Goal: Task Accomplishment & Management: Complete application form

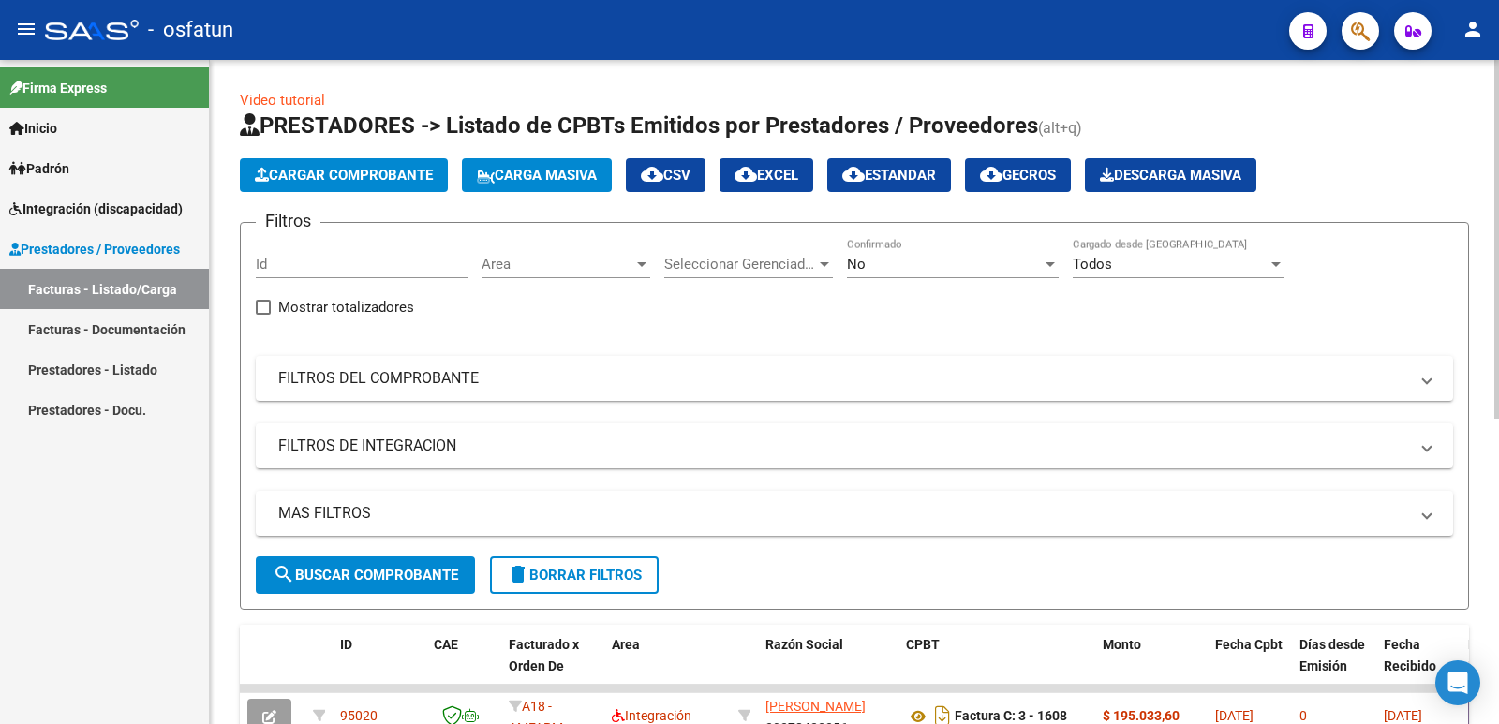
click at [380, 165] on button "Cargar Comprobante" at bounding box center [344, 175] width 208 height 34
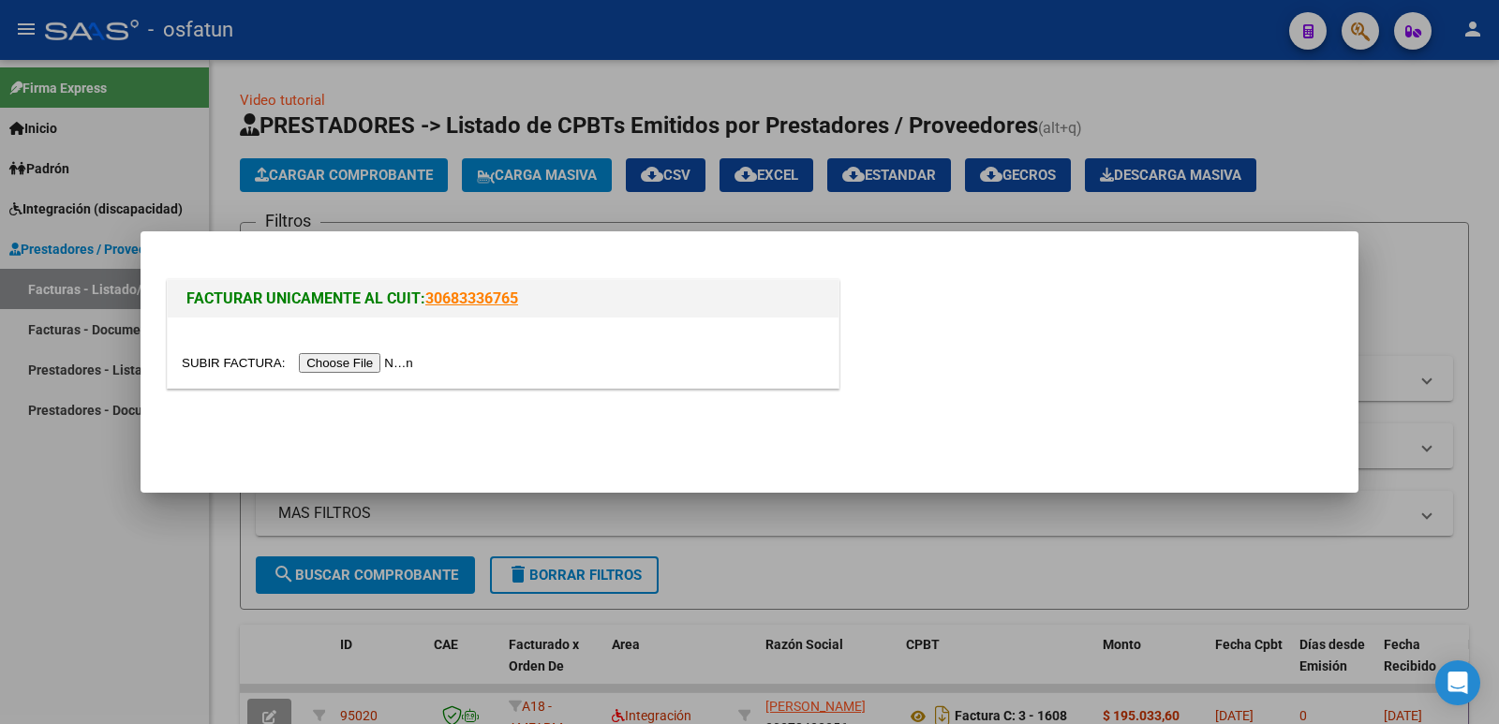
click at [416, 366] on input "file" at bounding box center [300, 363] width 237 height 20
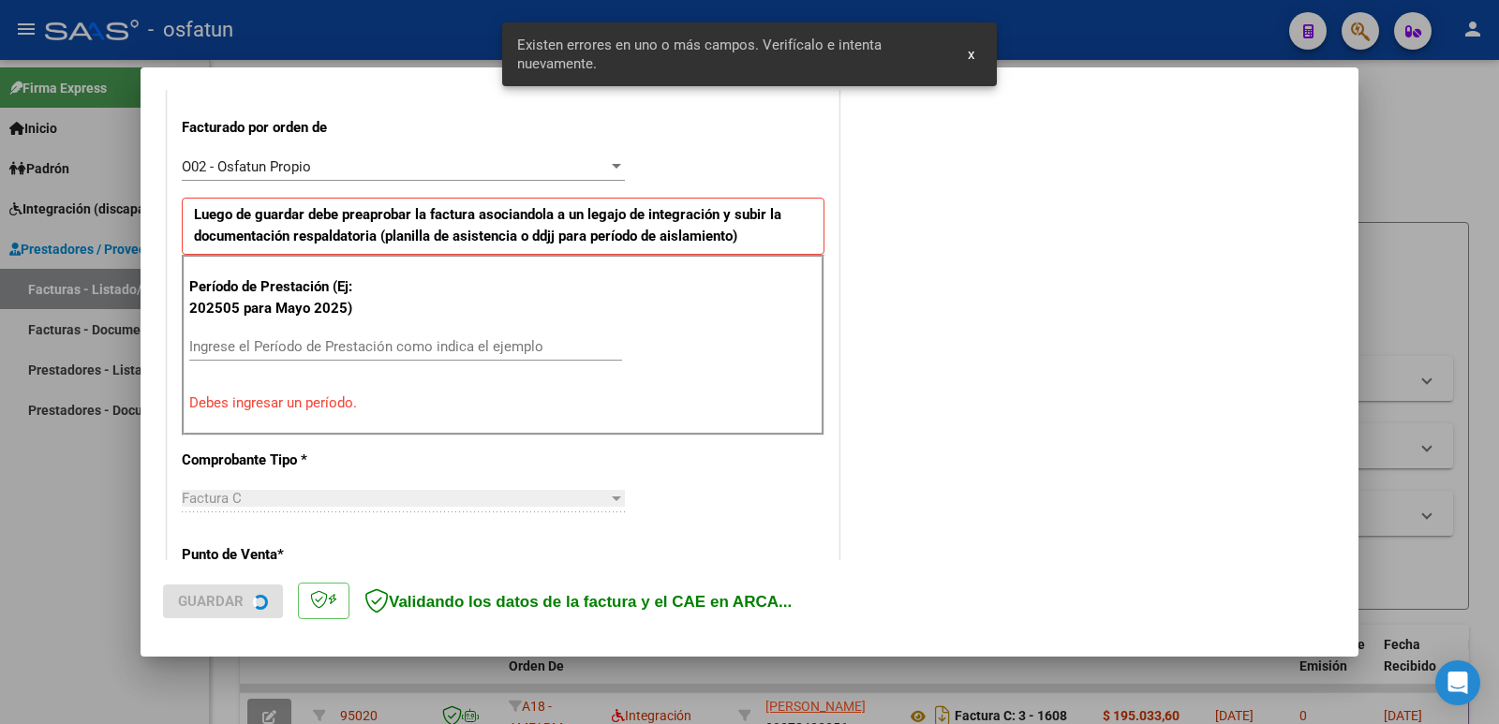
scroll to position [512, 0]
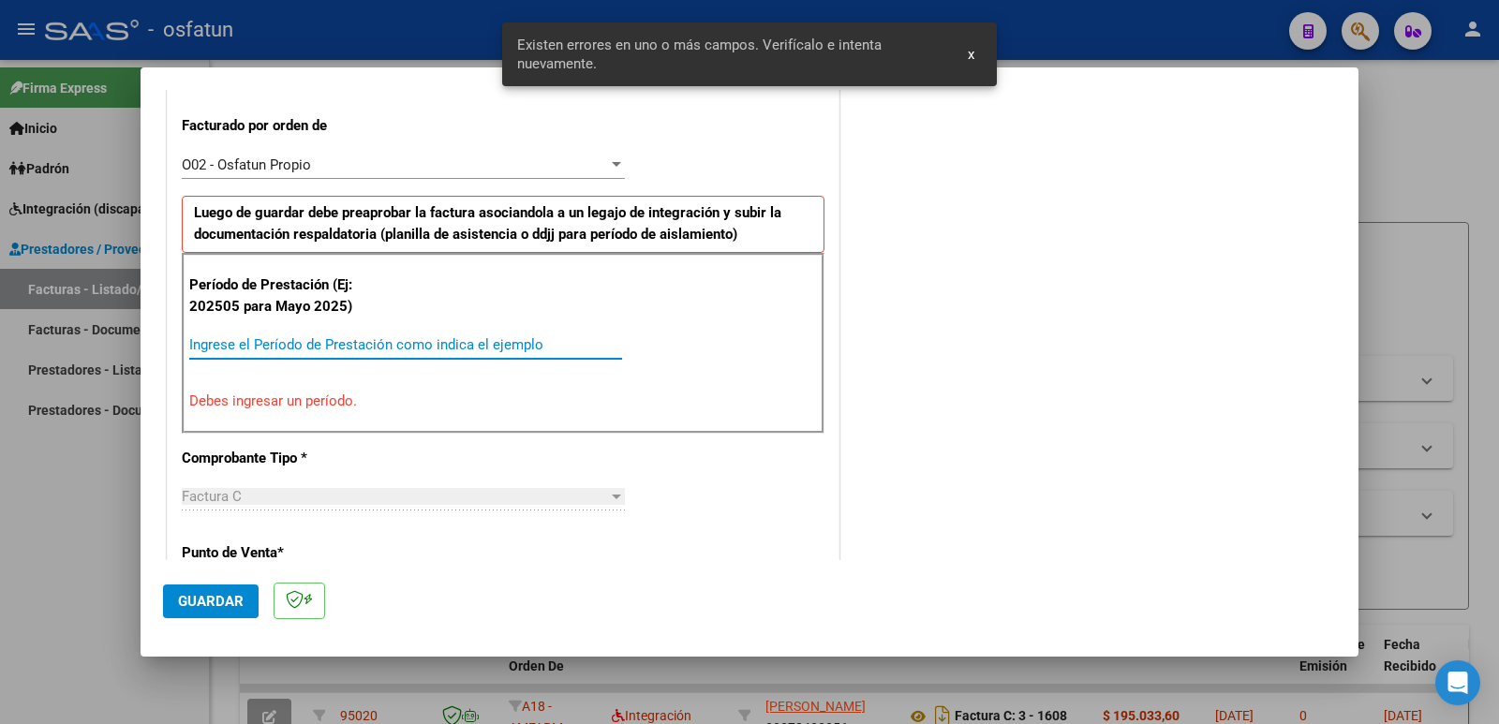
click at [310, 352] on input "Ingrese el Período de Prestación como indica el ejemplo" at bounding box center [405, 344] width 433 height 17
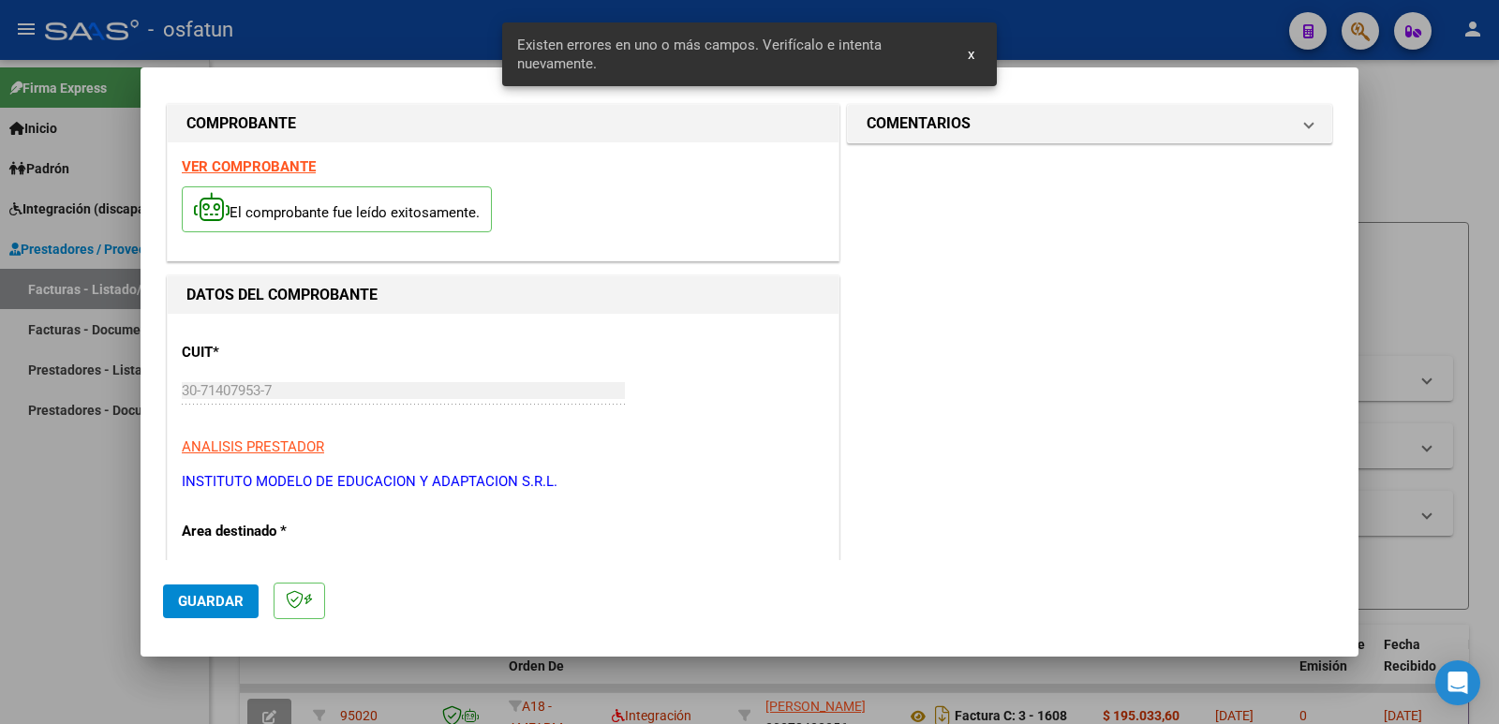
scroll to position [0, 0]
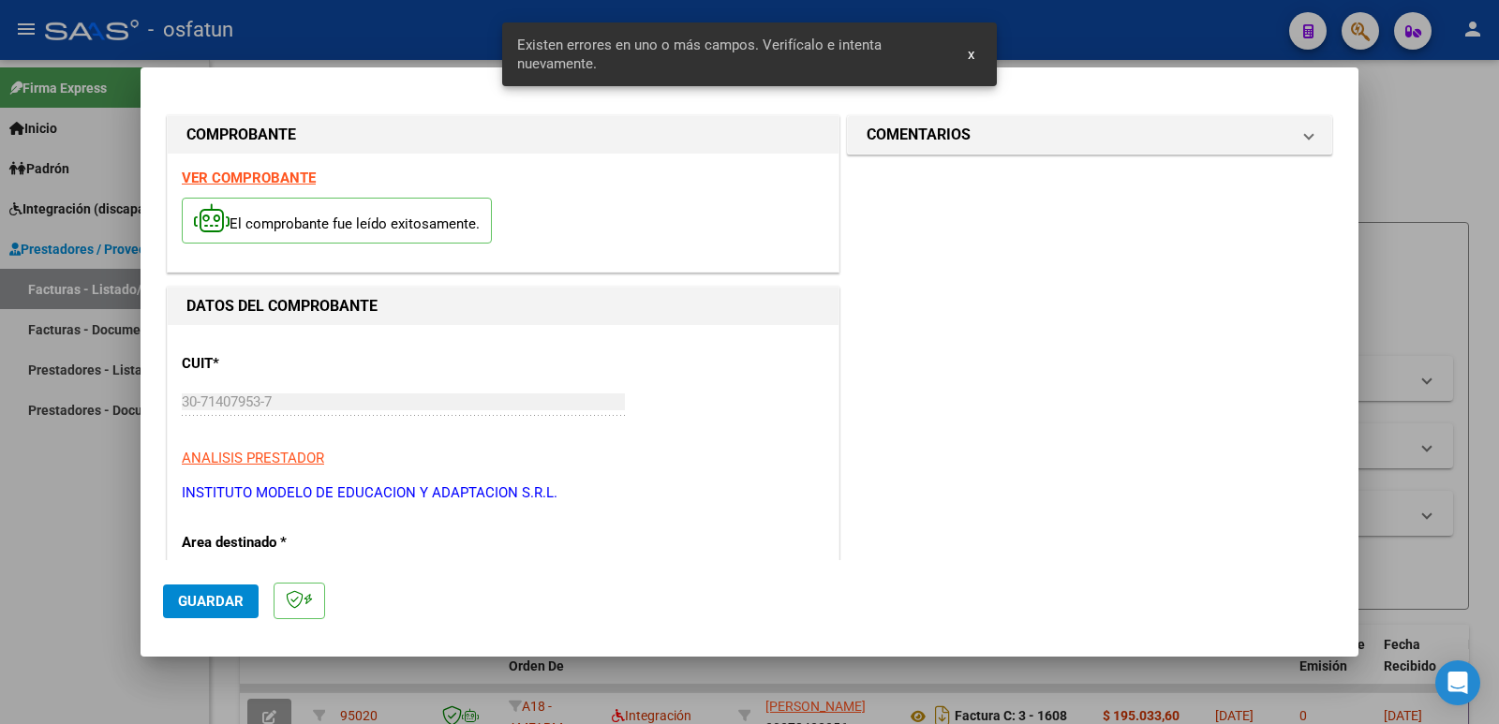
type input "202508"
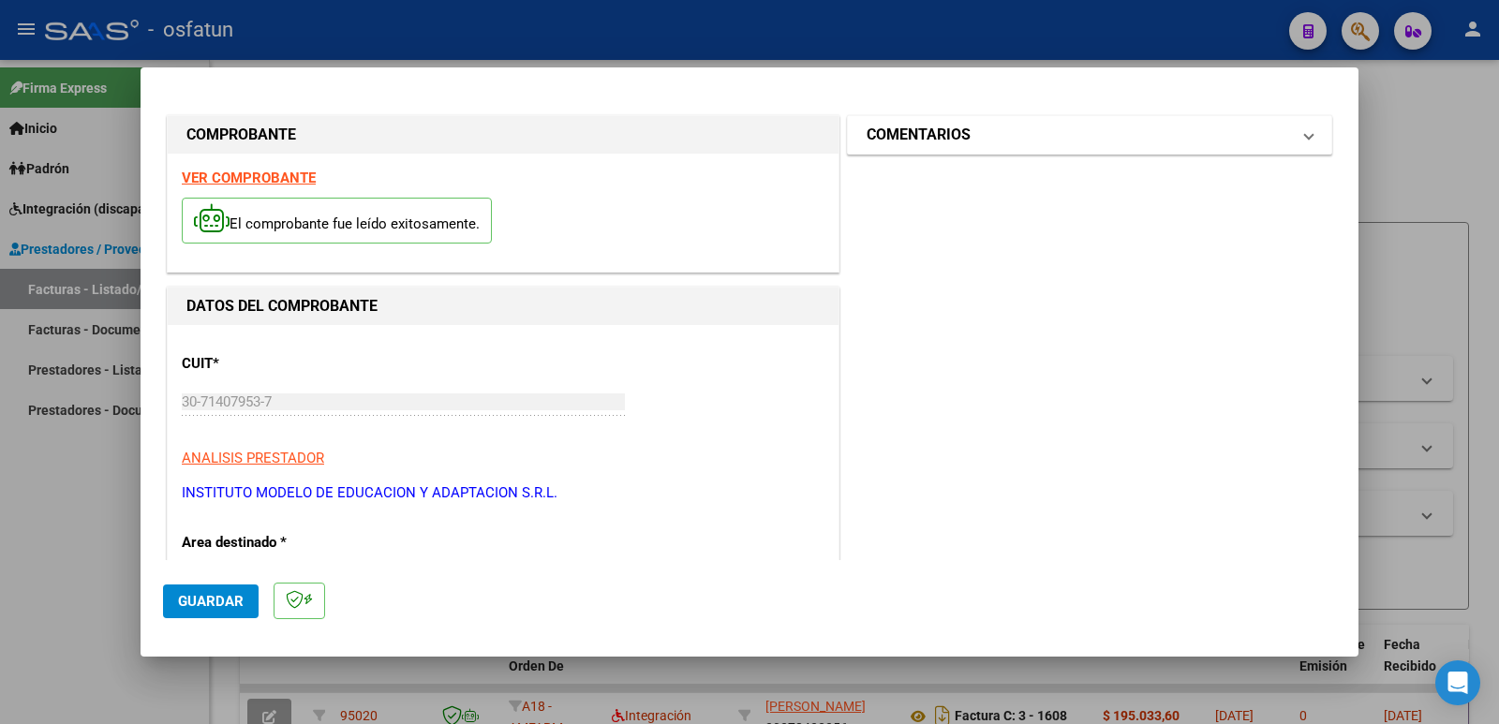
click at [913, 136] on h1 "COMENTARIOS" at bounding box center [919, 135] width 104 height 22
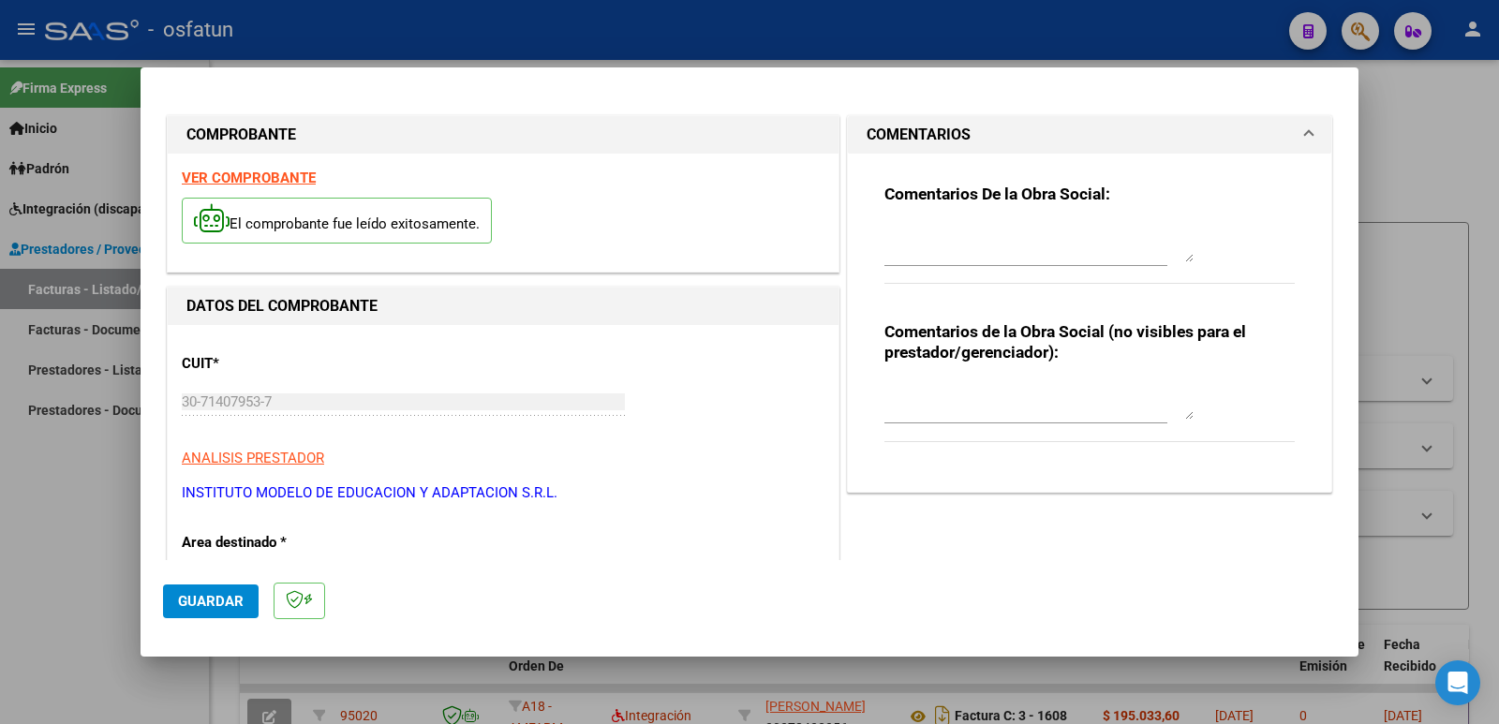
click at [928, 400] on textarea at bounding box center [1038, 400] width 309 height 37
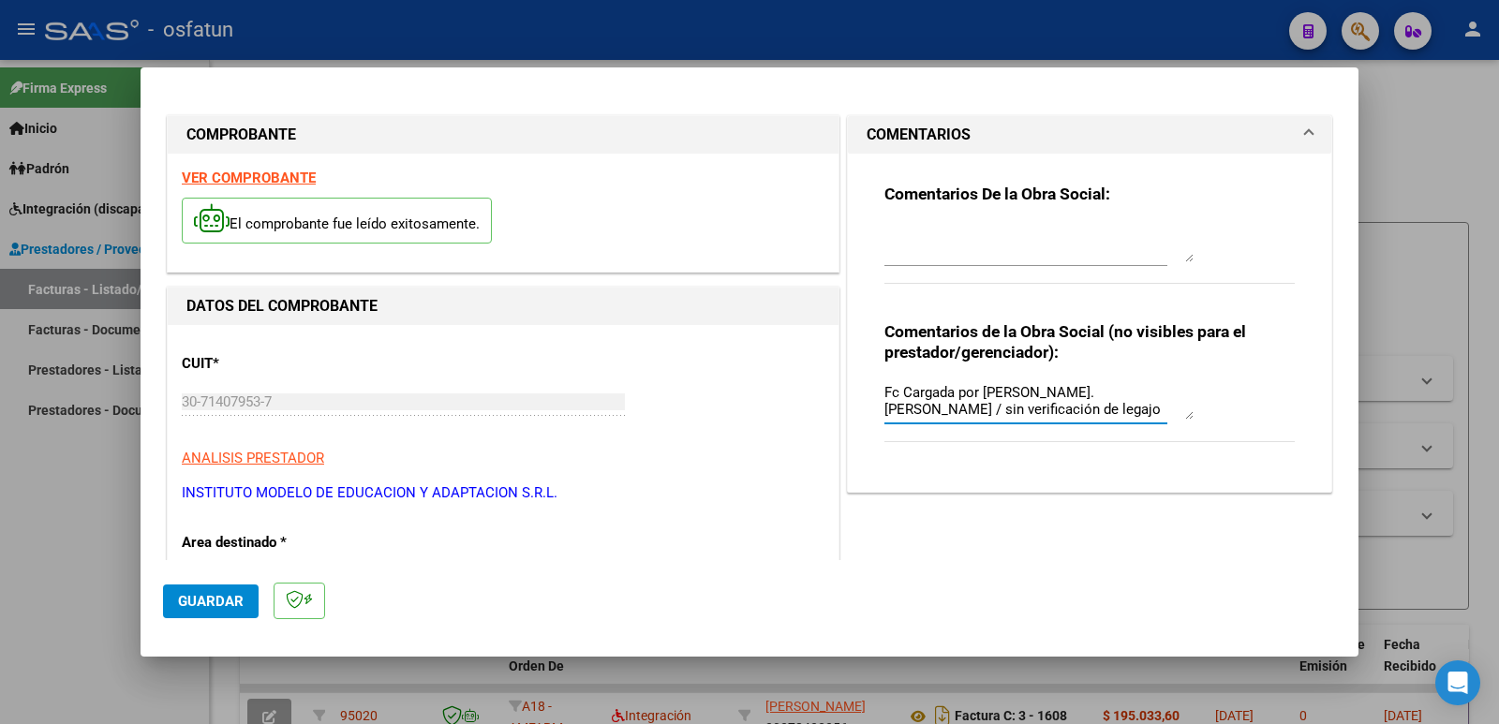
type textarea "Fc Cargada por [PERSON_NAME]. [PERSON_NAME] / sin verificación de legajo"
click at [196, 602] on span "Guardar" at bounding box center [211, 601] width 66 height 17
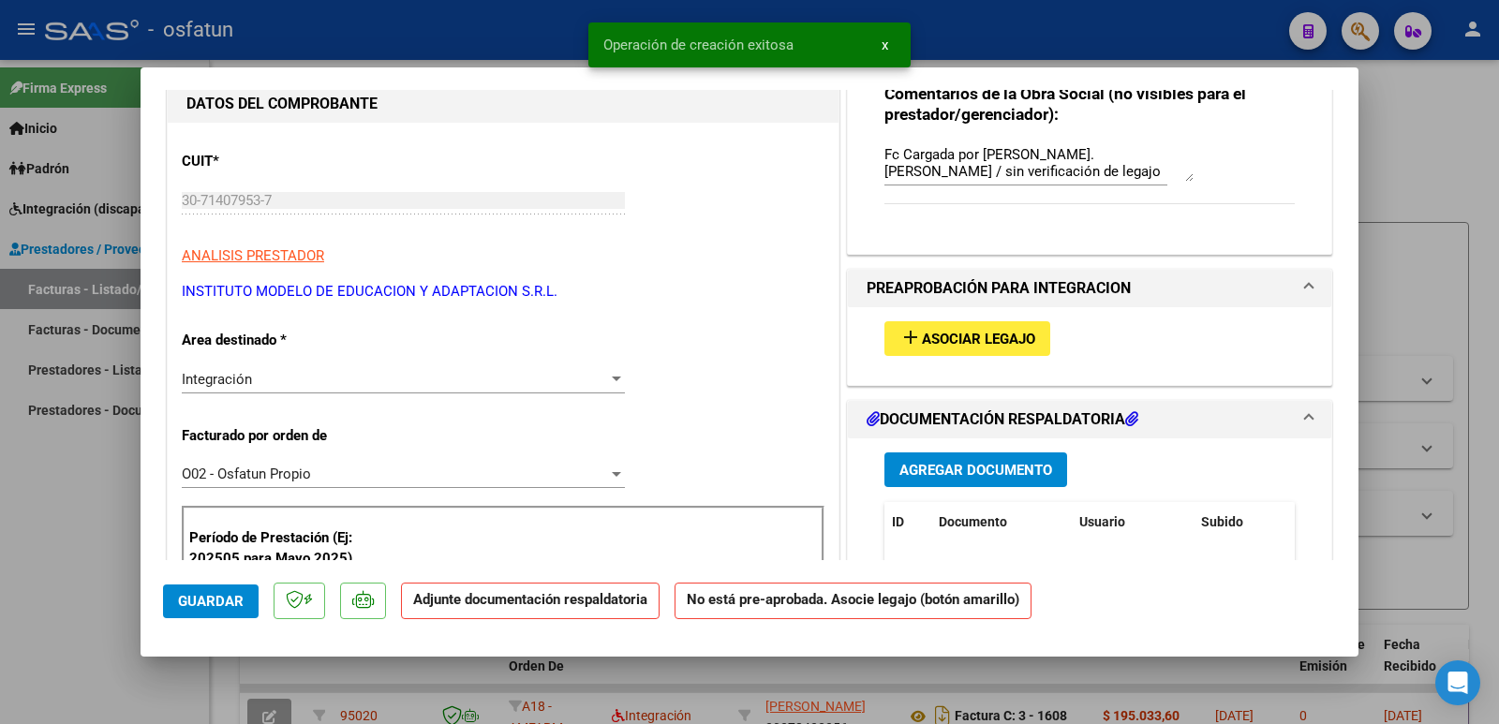
scroll to position [281, 0]
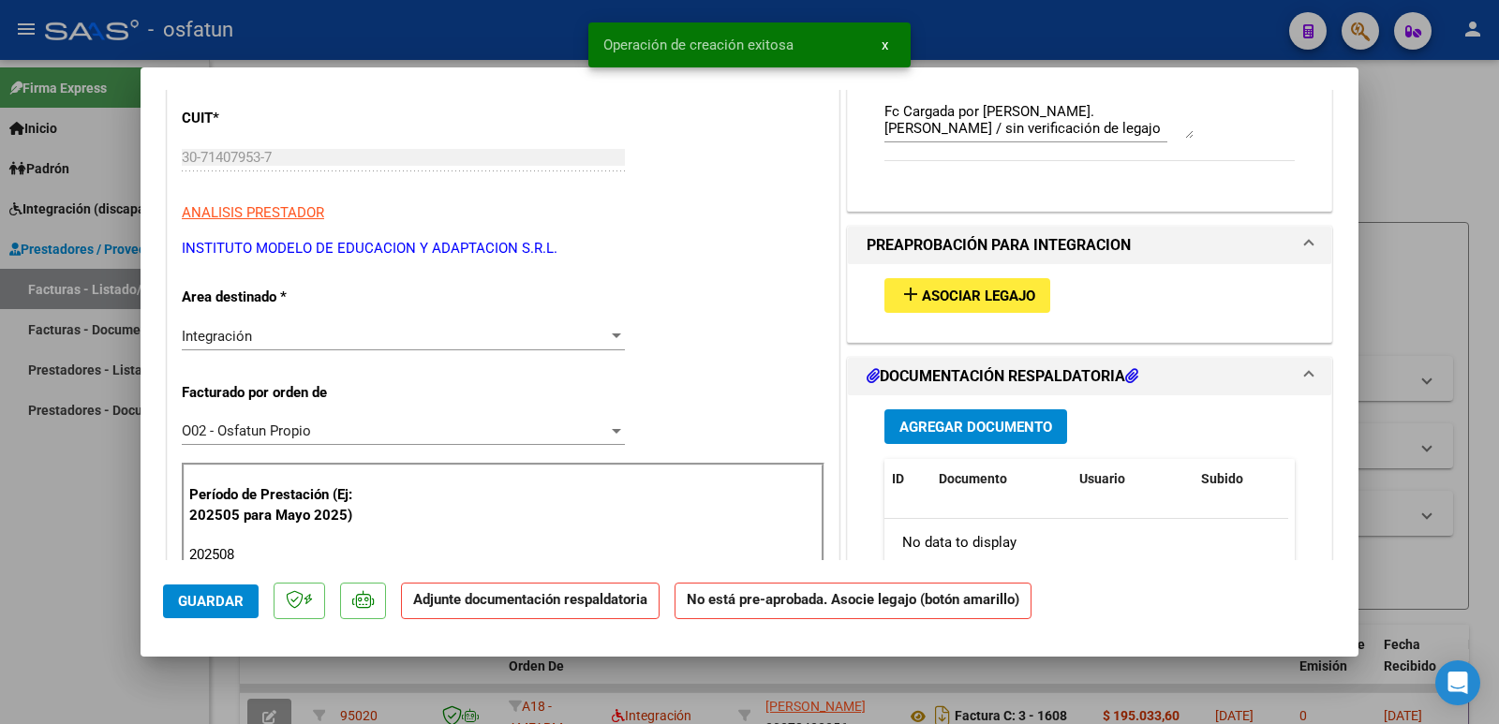
click at [951, 290] on span "Asociar Legajo" at bounding box center [978, 296] width 113 height 17
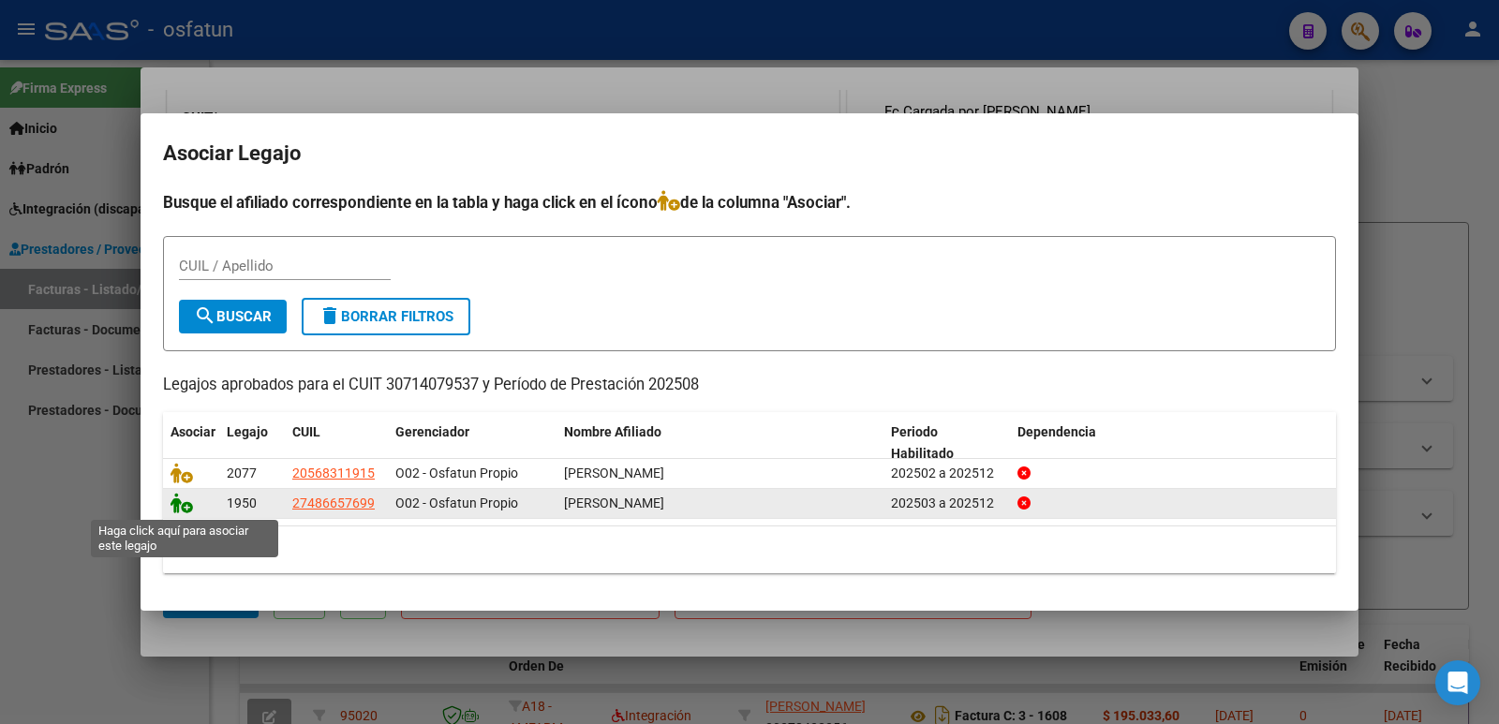
click at [180, 503] on icon at bounding box center [182, 503] width 22 height 21
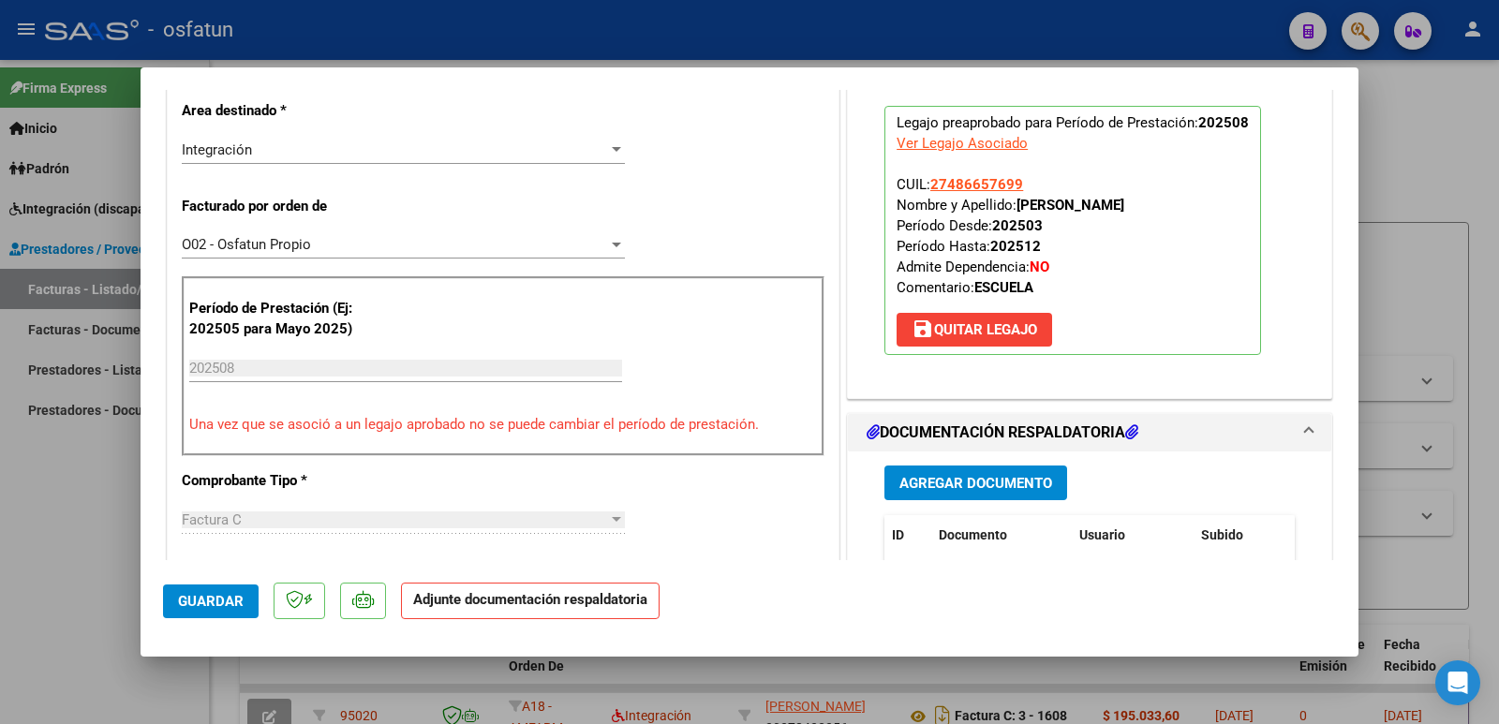
scroll to position [468, 0]
click at [941, 479] on span "Agregar Documento" at bounding box center [975, 482] width 153 height 17
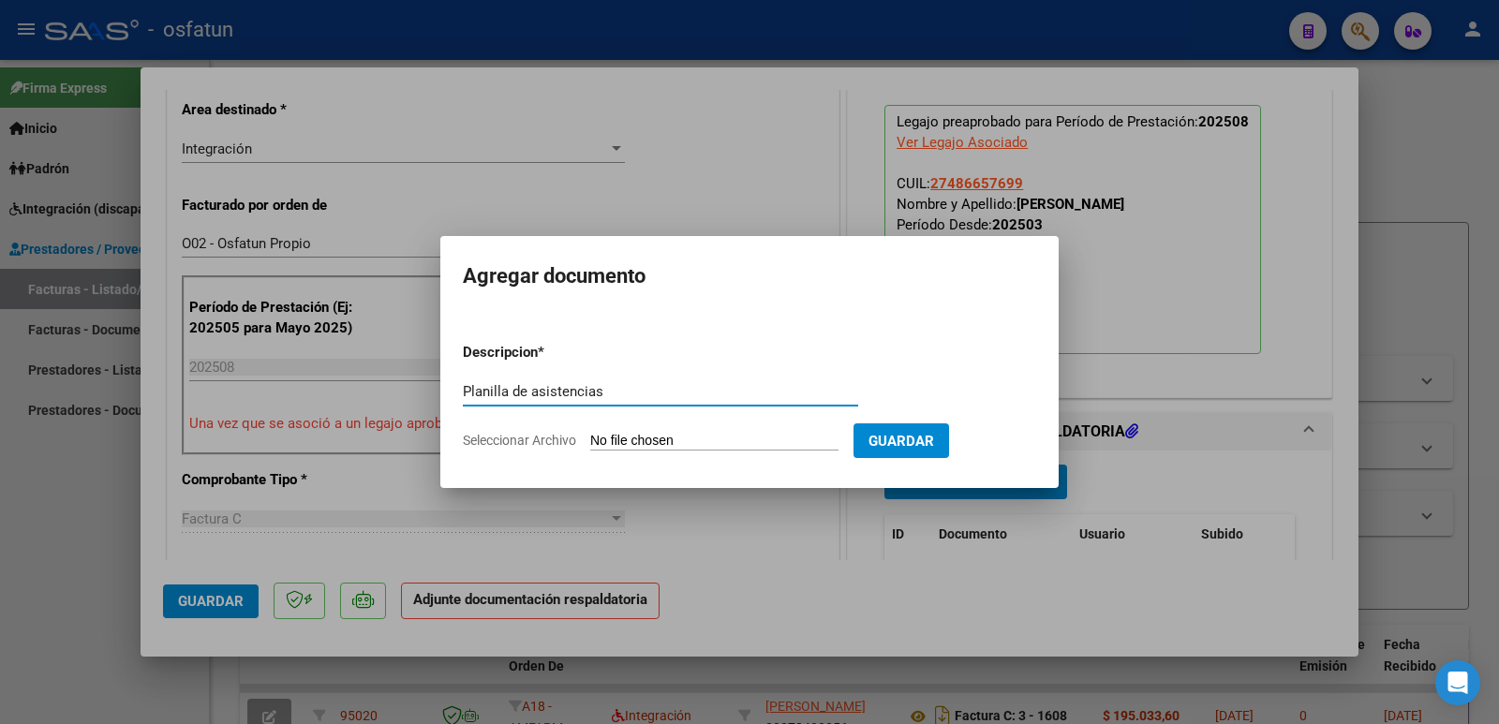
type input "Planilla de asistencias"
click at [684, 447] on input "Seleccionar Archivo" at bounding box center [714, 442] width 248 height 18
type input "C:\fakepath\Asistencia 08-25.pdf"
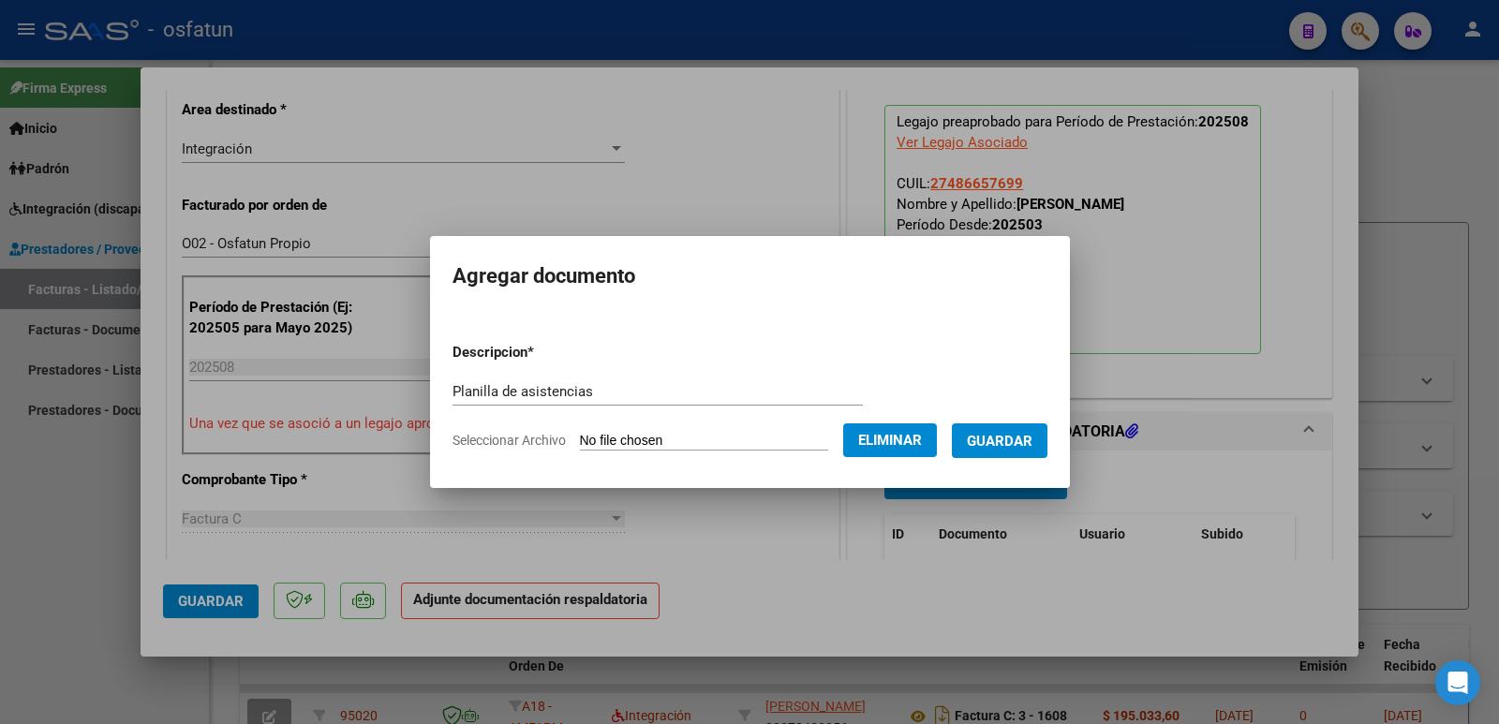
click at [1042, 450] on button "Guardar" at bounding box center [1000, 440] width 96 height 35
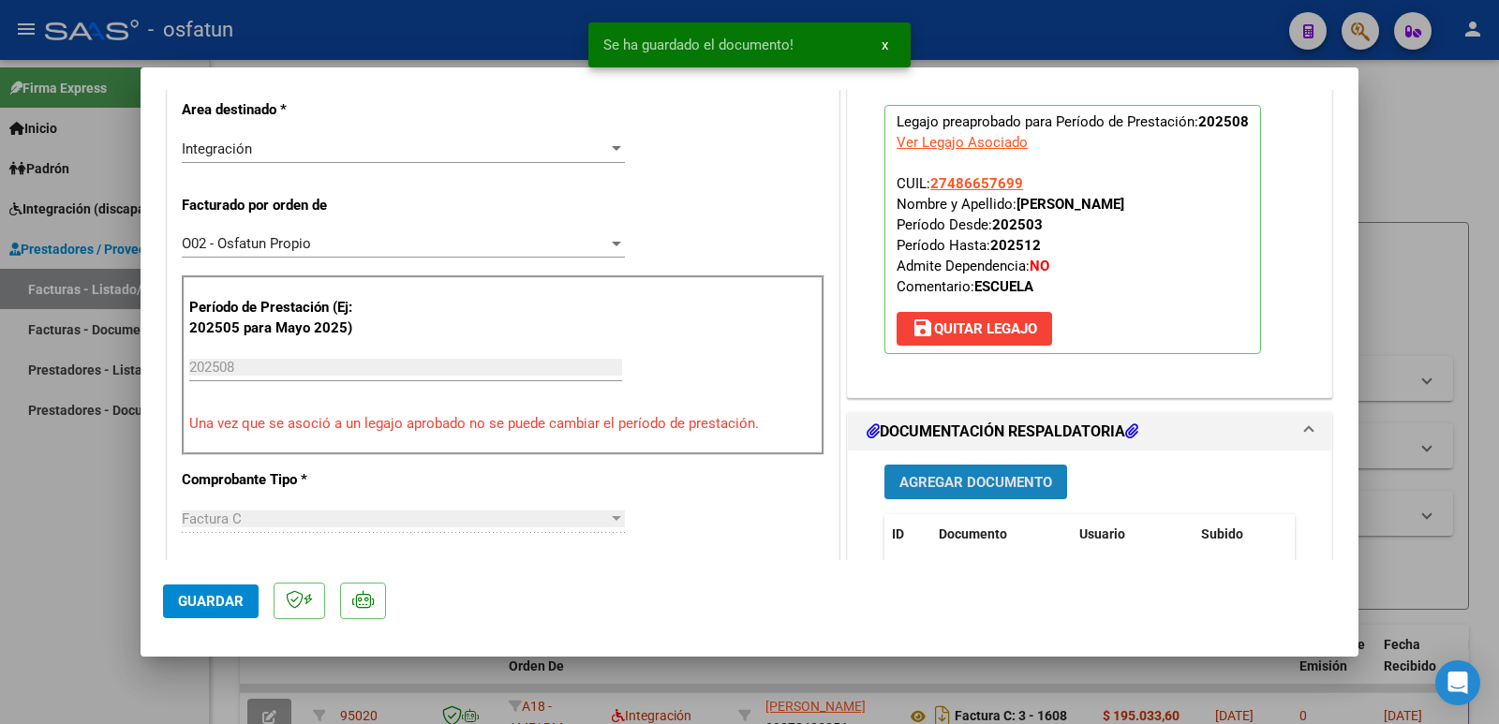
click at [899, 476] on span "Agregar Documento" at bounding box center [975, 482] width 153 height 17
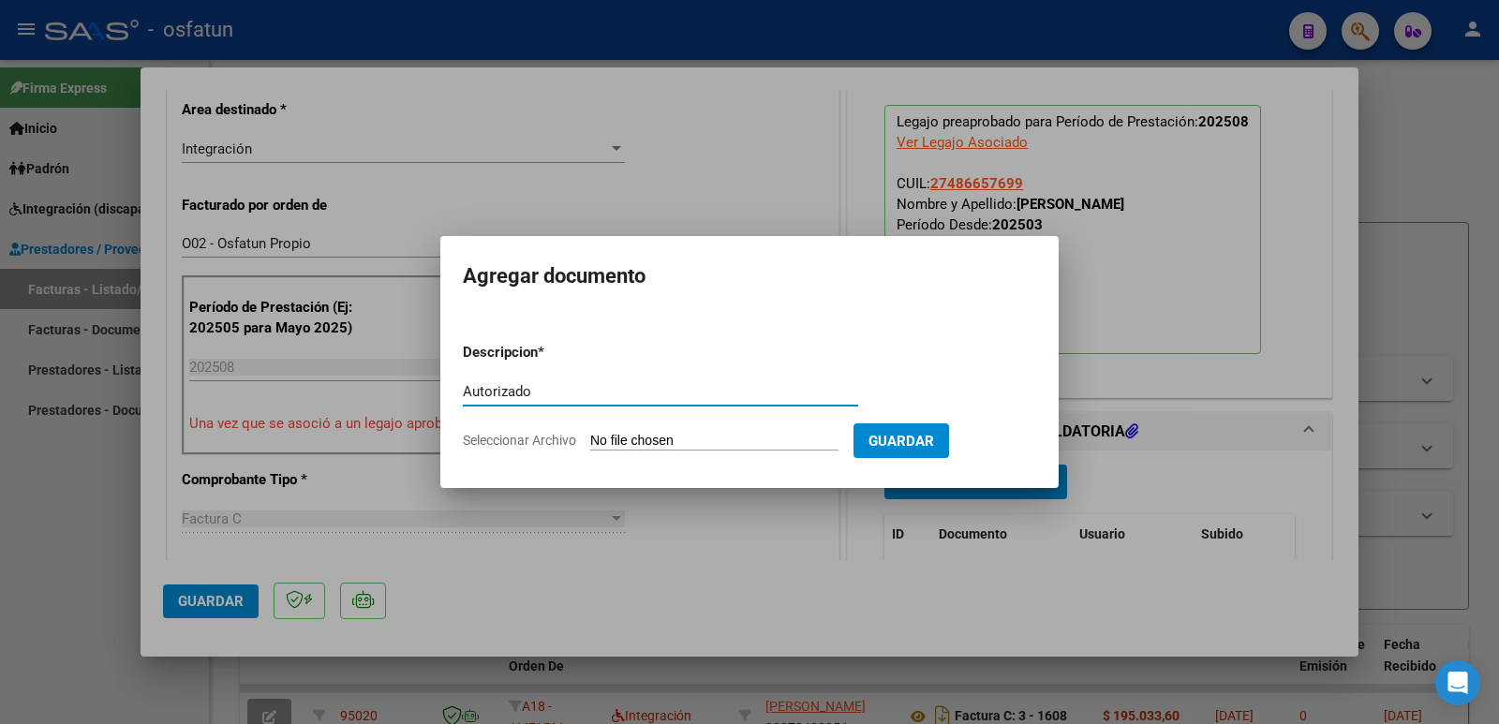
type input "Autorizado"
click at [670, 442] on input "Seleccionar Archivo" at bounding box center [714, 442] width 248 height 18
type input "C:\fakepath\Autorizacion 2025.pdf"
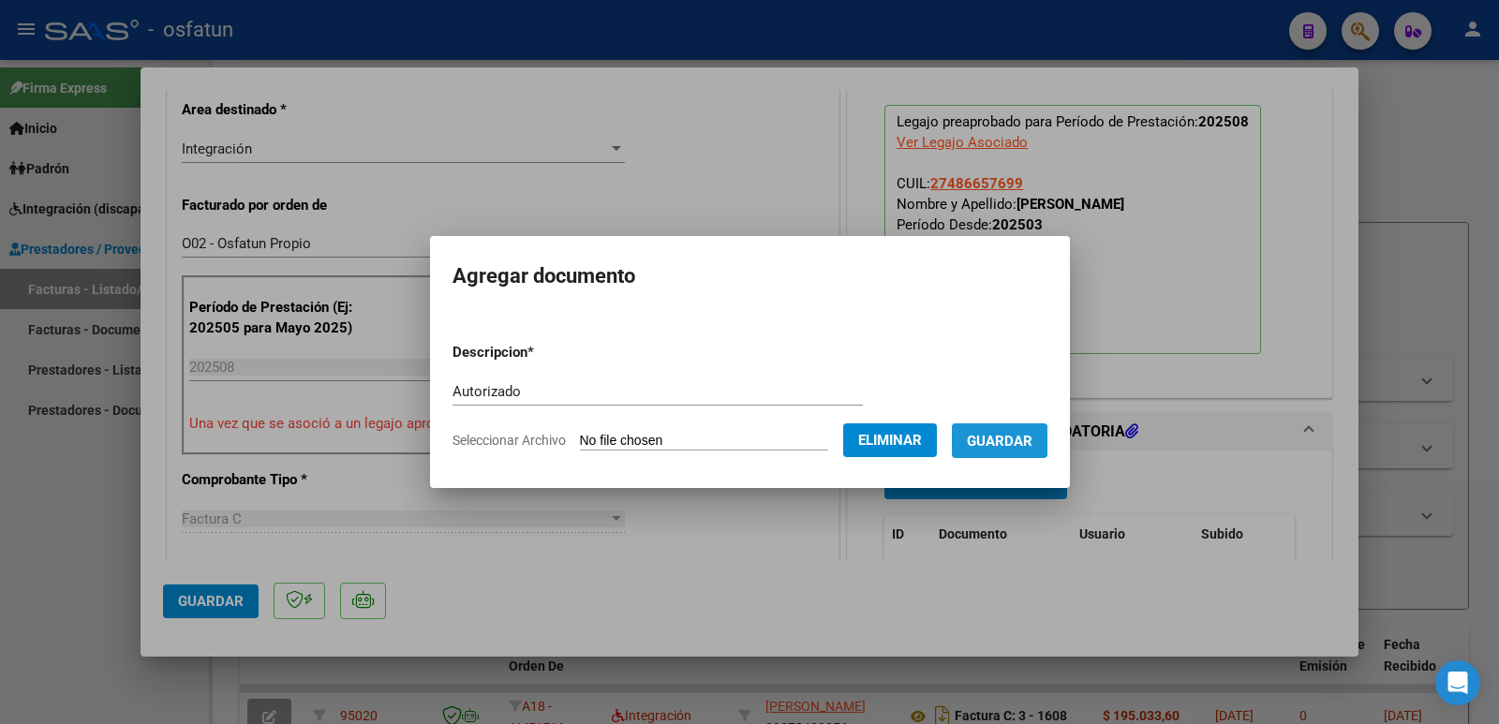
click at [1008, 440] on span "Guardar" at bounding box center [1000, 441] width 66 height 17
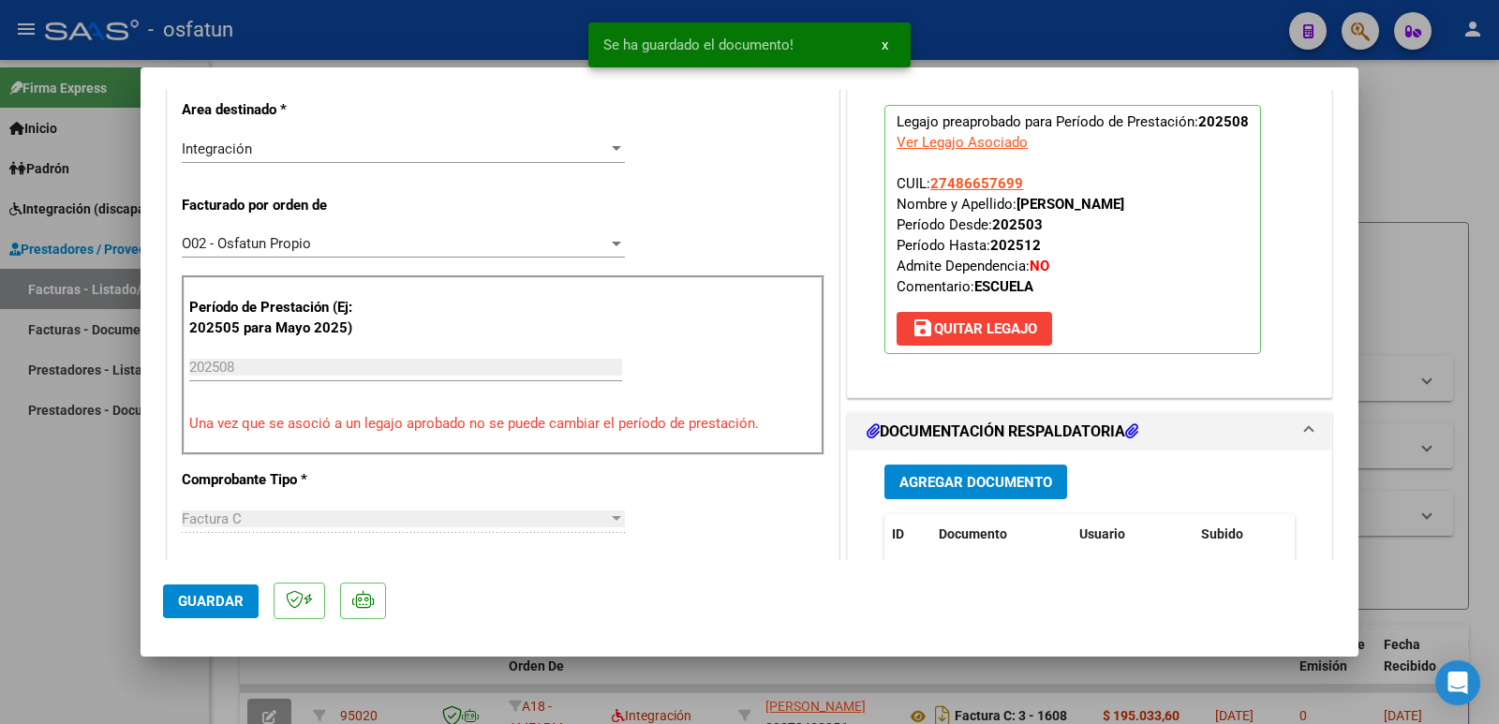
drag, startPoint x: 1014, startPoint y: 198, endPoint x: 1181, endPoint y: 200, distance: 167.7
click at [1181, 200] on p "Legajo preaprobado para Período de Prestación: 202508 Ver Legajo Asociado CUIL:…" at bounding box center [1072, 229] width 377 height 249
copy strong "[PERSON_NAME]"
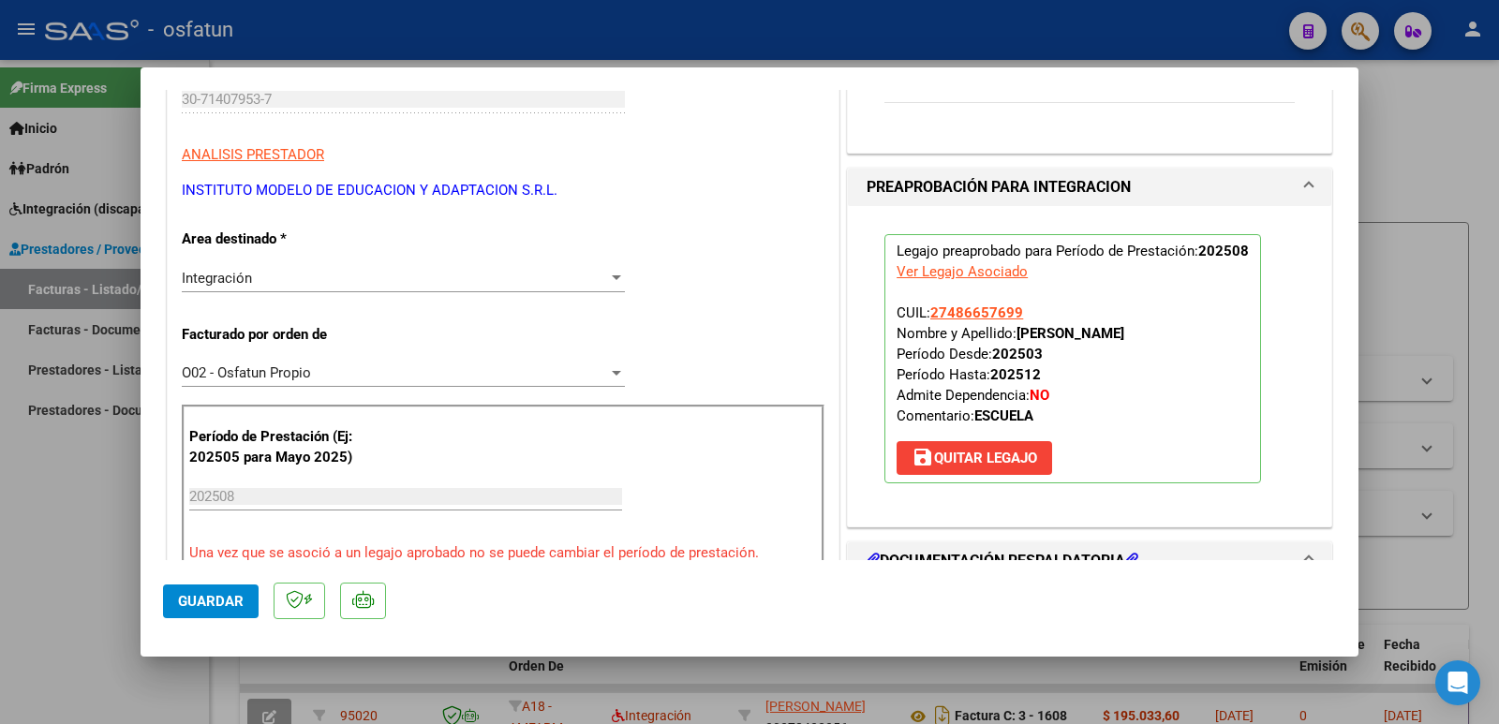
scroll to position [187, 0]
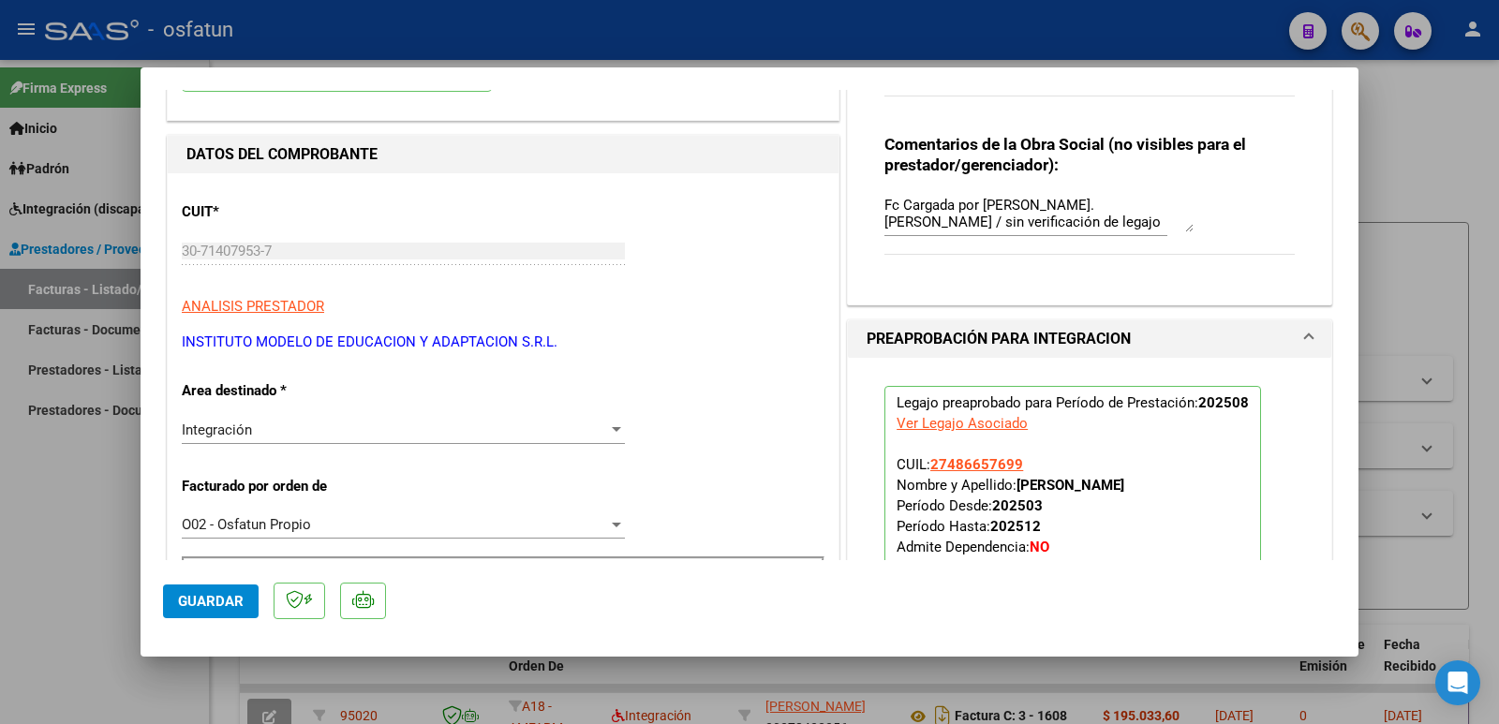
drag, startPoint x: 183, startPoint y: 337, endPoint x: 554, endPoint y: 333, distance: 371.0
click at [554, 333] on p "INSTITUTO MODELO DE EDUCACION Y ADAPTACION S.R.L." at bounding box center [503, 343] width 643 height 22
copy p "INSTITUTO MODELO DE EDUCACION Y ADAPTACION S.R.L."
click at [204, 601] on span "Guardar" at bounding box center [211, 601] width 66 height 17
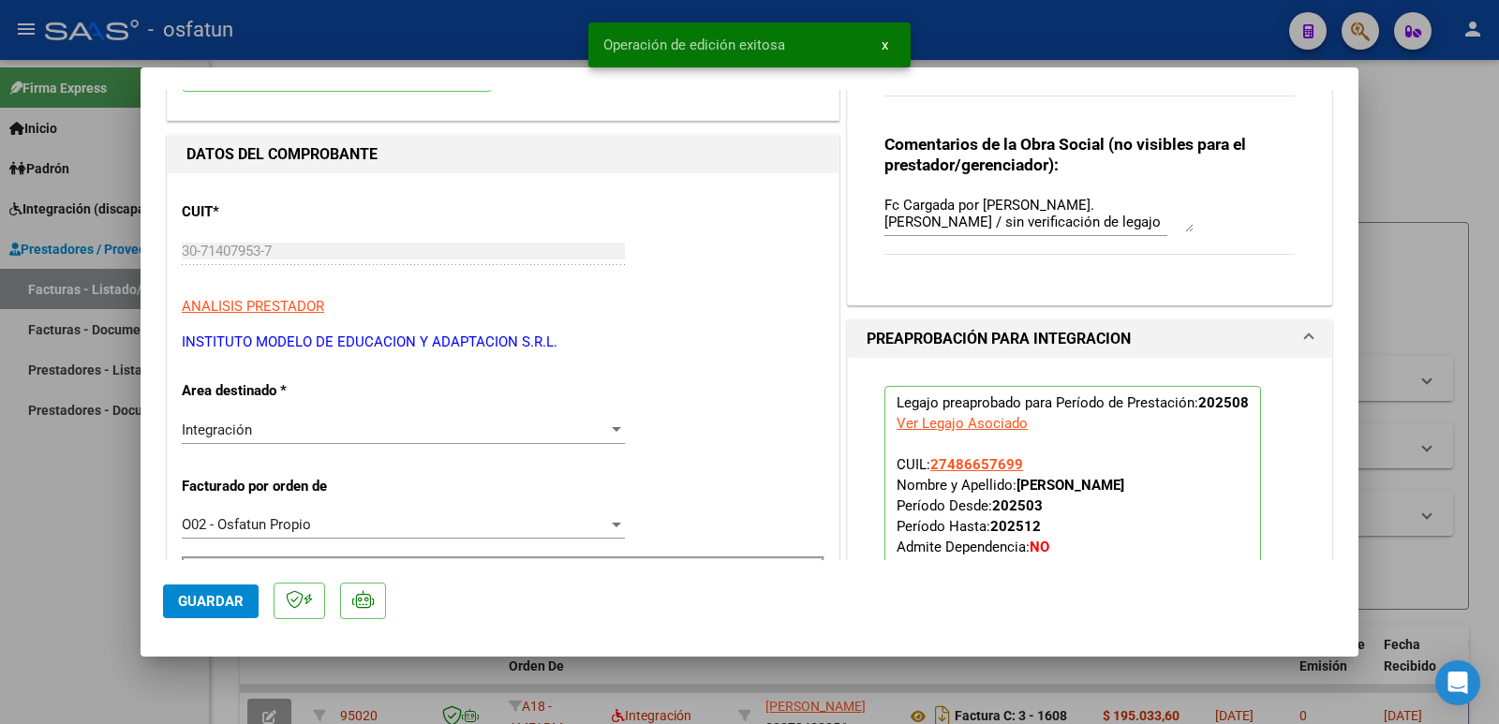
click at [89, 536] on div at bounding box center [749, 362] width 1499 height 724
type input "$ 0,00"
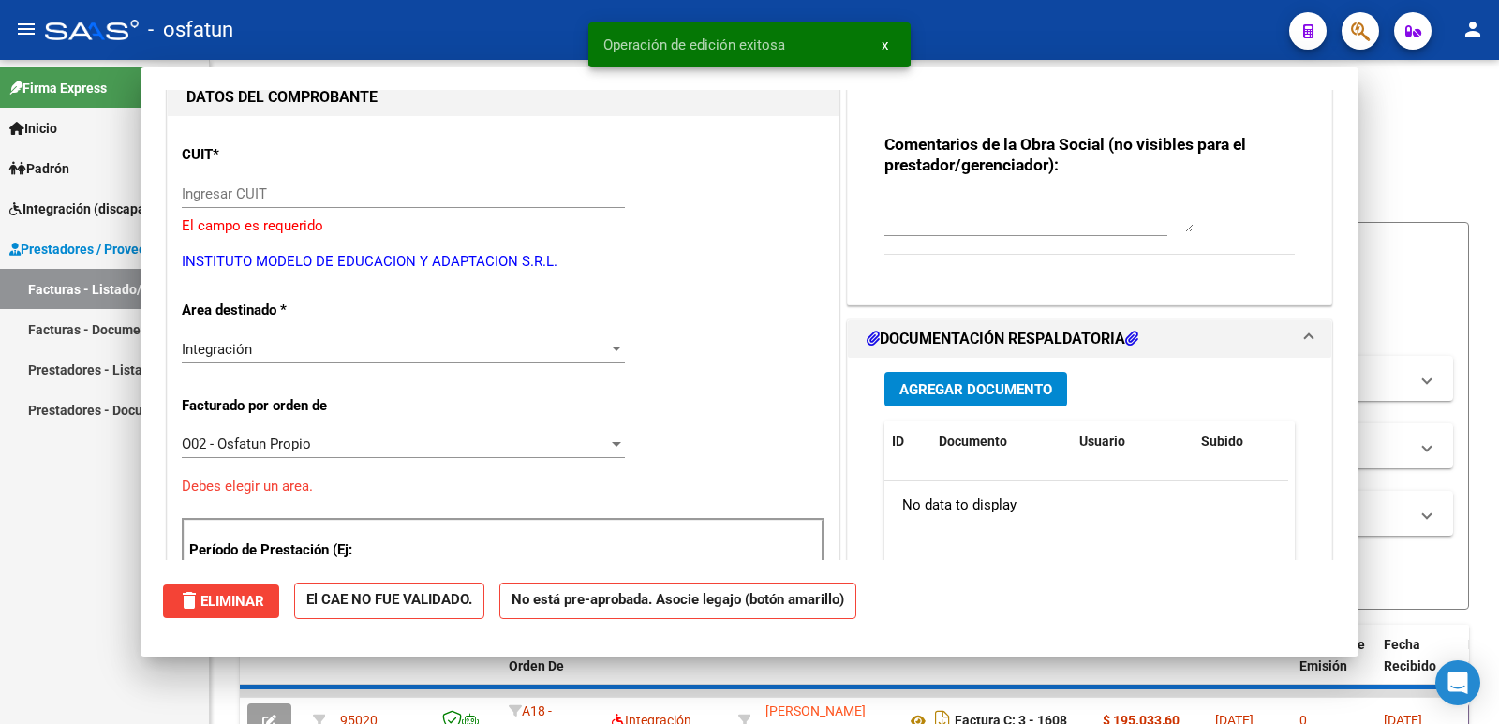
scroll to position [199, 0]
